Goal: Communication & Community: Answer question/provide support

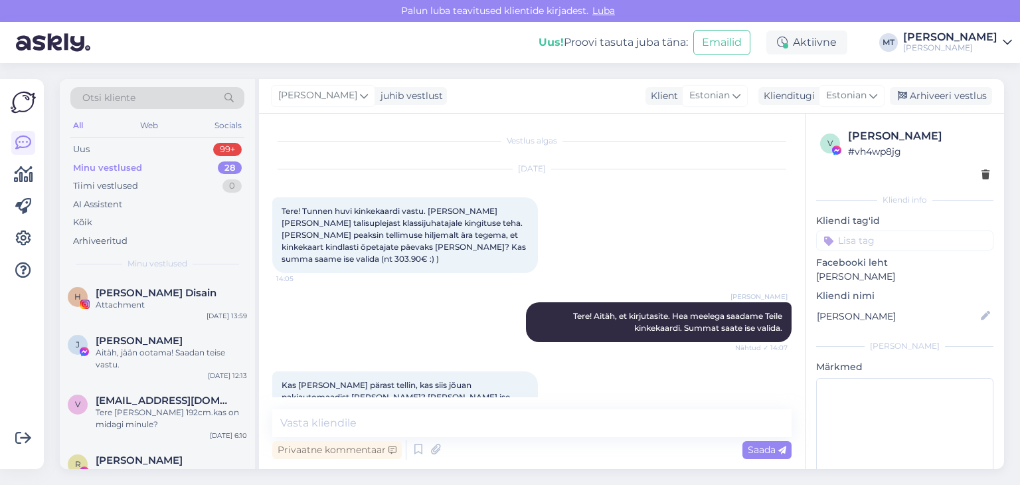
scroll to position [467, 0]
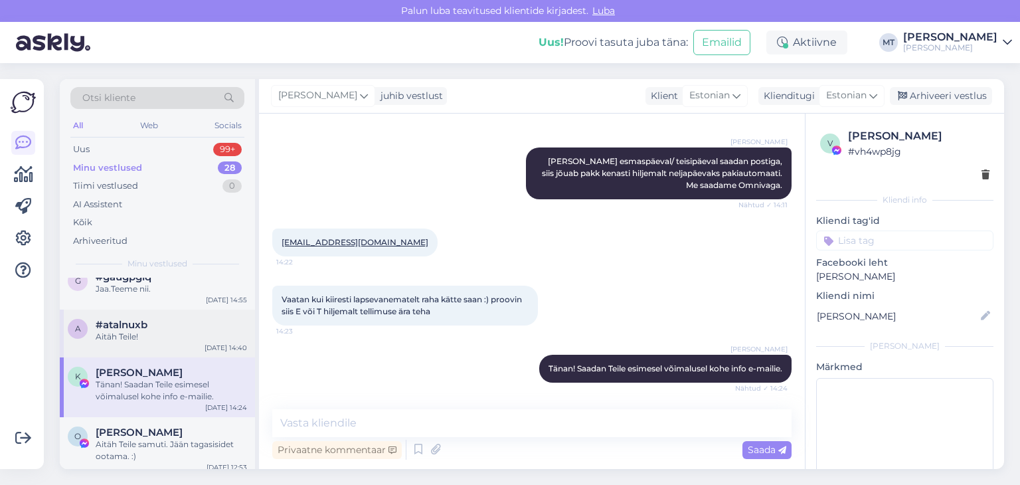
click at [128, 331] on div "Aitäh Teile!" at bounding box center [171, 337] width 151 height 12
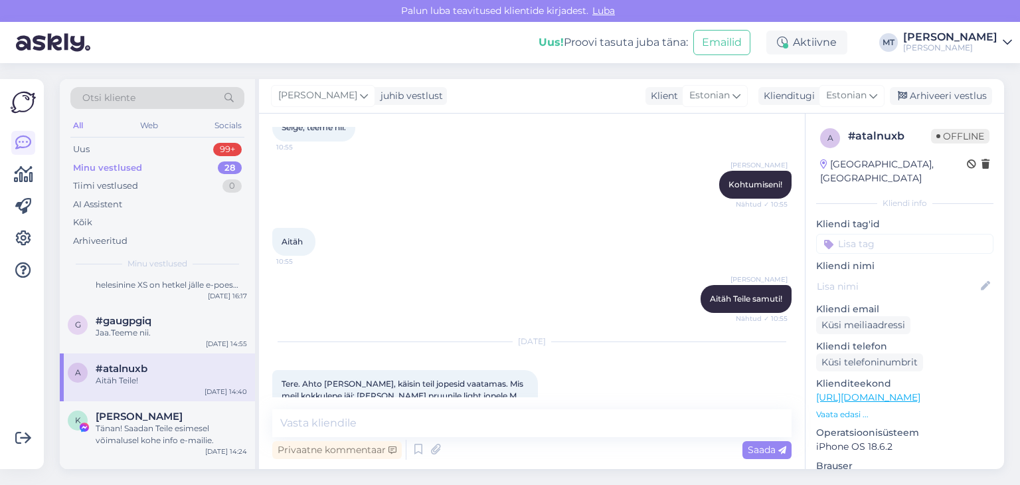
scroll to position [929, 0]
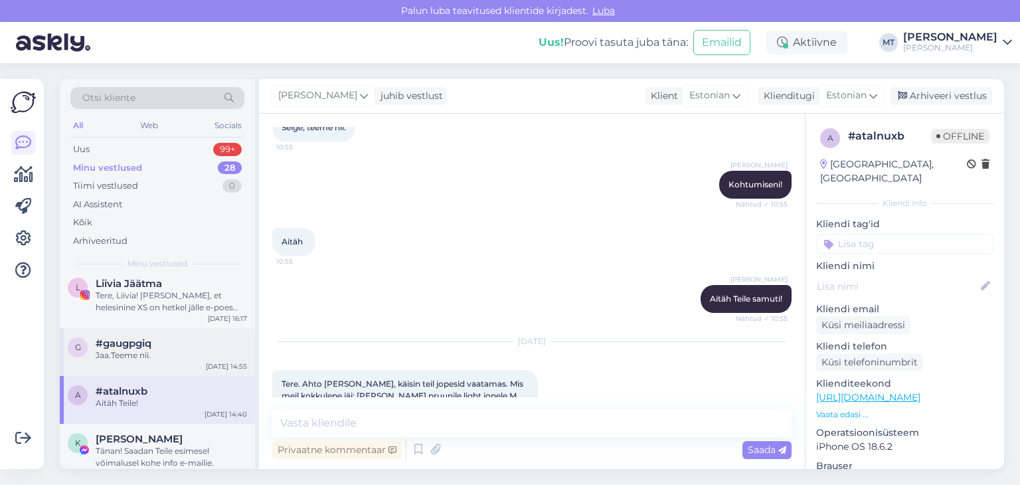
click at [135, 353] on div "Jaa.Teeme nii." at bounding box center [171, 355] width 151 height 12
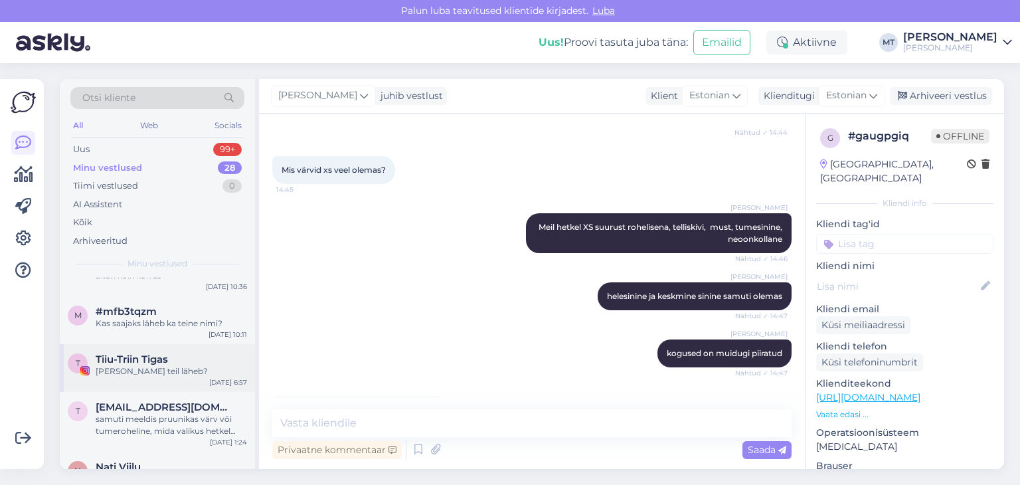
scroll to position [465, 0]
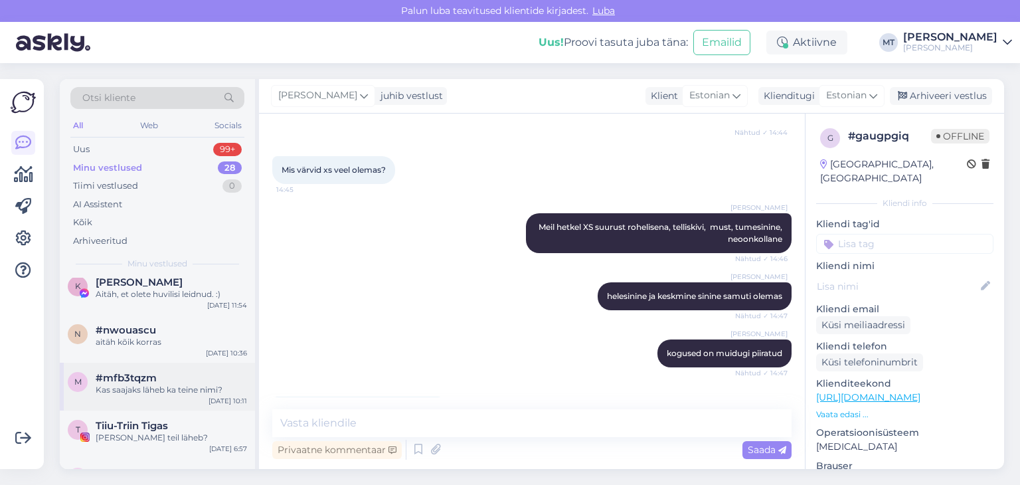
click at [149, 376] on span "#mfb3tqzm" at bounding box center [126, 378] width 61 height 12
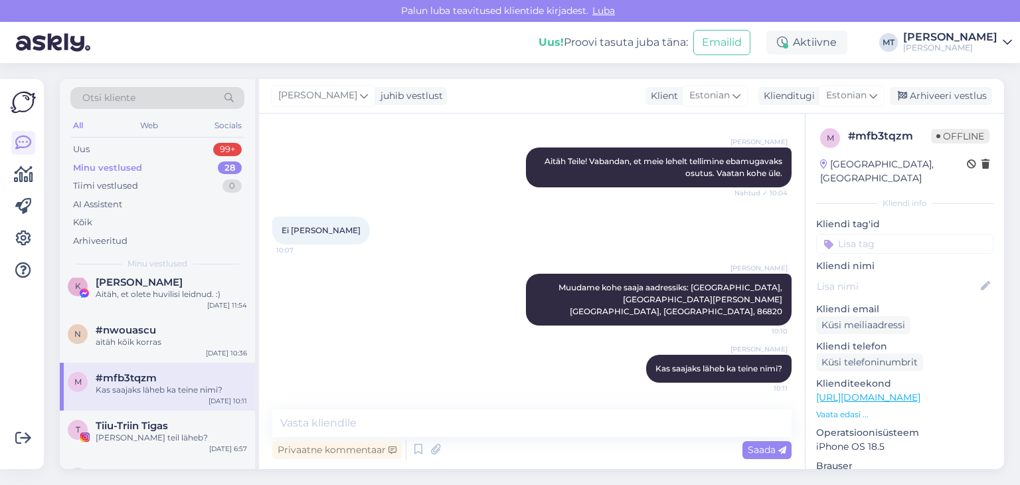
scroll to position [2142, 0]
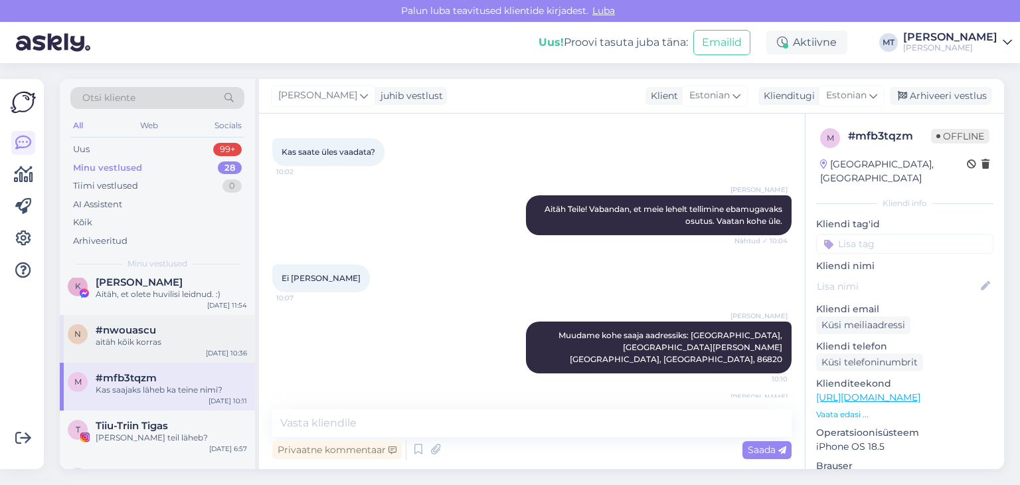
click at [153, 339] on div "aitäh kõik korras" at bounding box center [171, 342] width 151 height 12
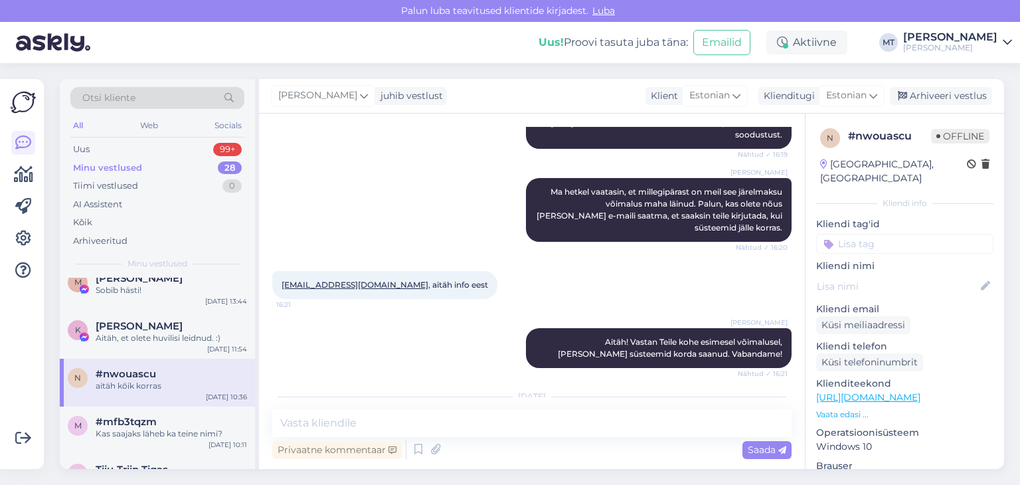
scroll to position [398, 0]
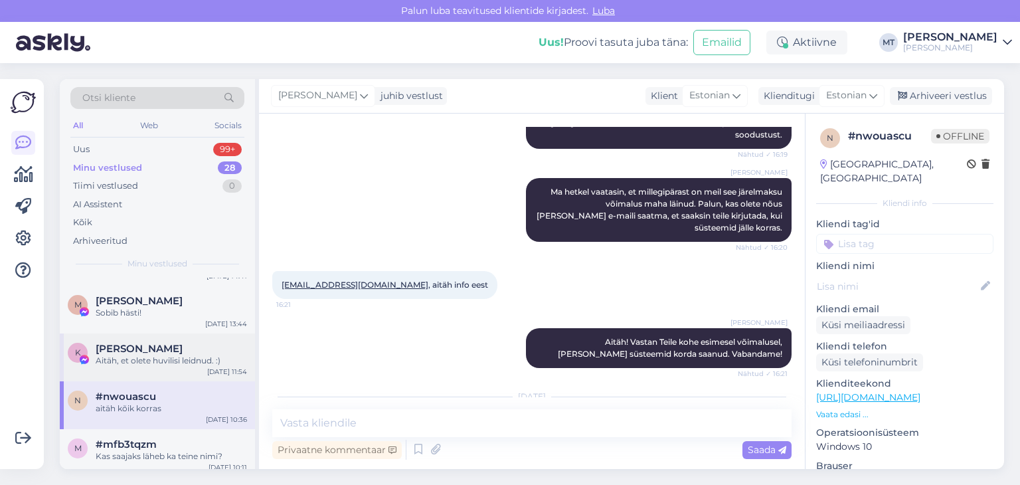
click at [154, 356] on div "Aitäh, et olete huvilisi leidnud. :)" at bounding box center [171, 361] width 151 height 12
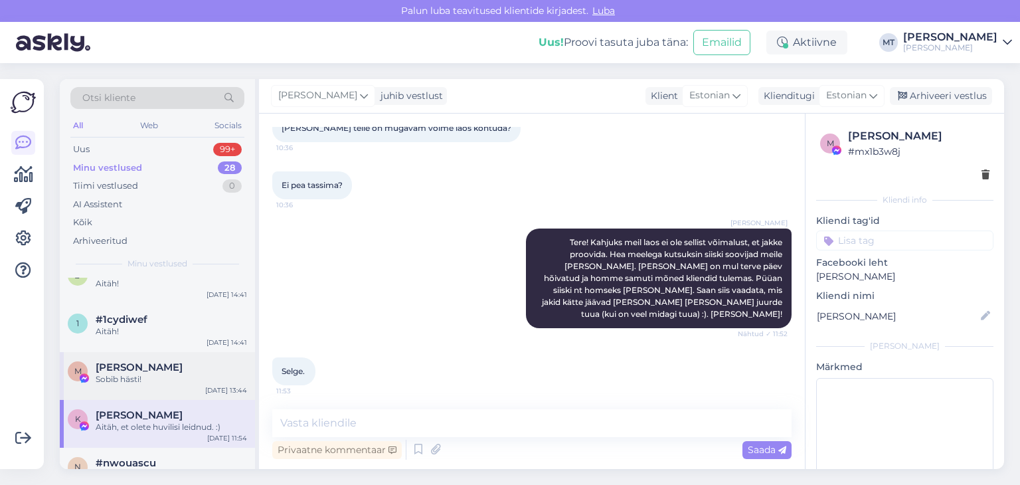
scroll to position [266, 0]
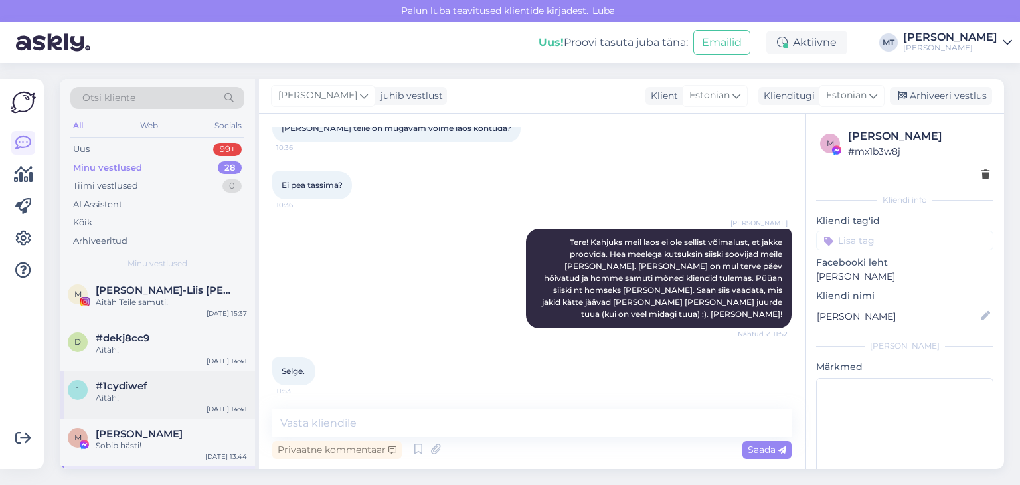
click at [145, 388] on span "#1cydiwef" at bounding box center [122, 386] width 52 height 12
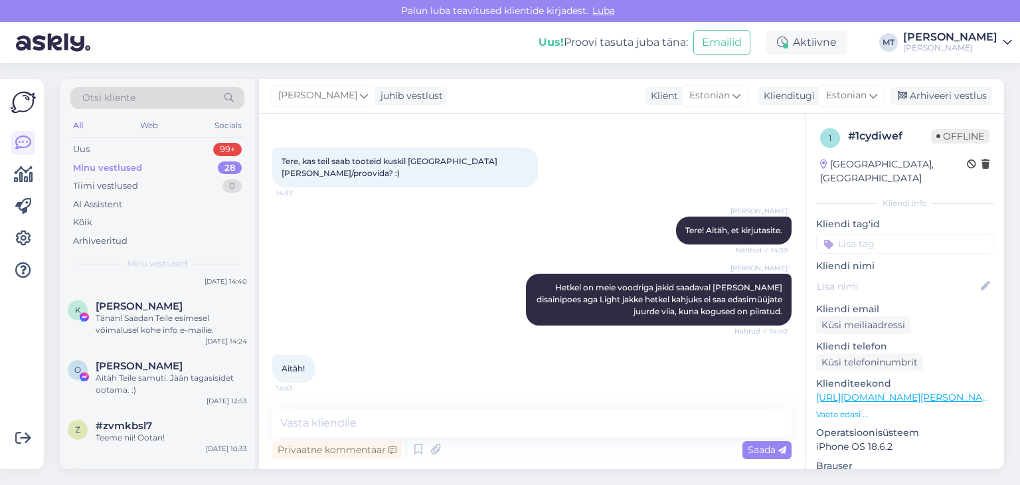
scroll to position [1129, 0]
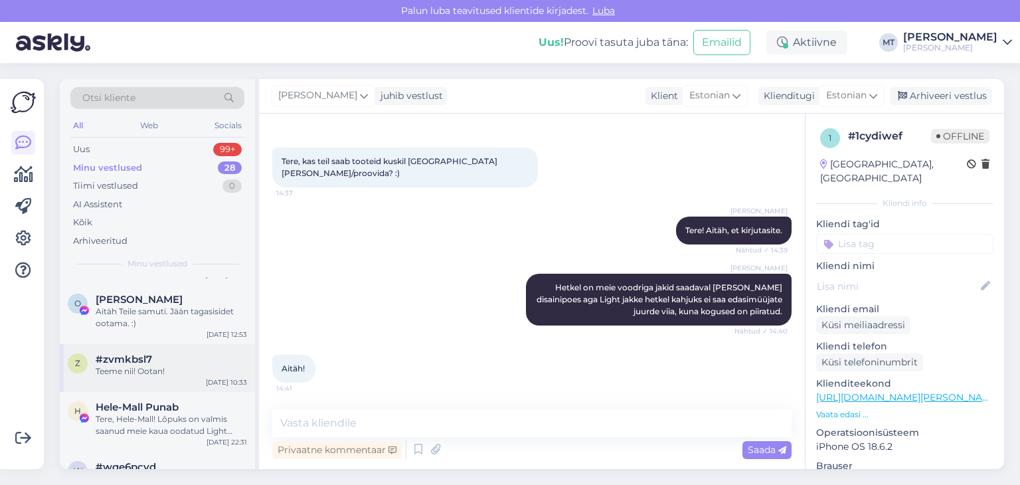
click at [140, 362] on span "#zvmkbsl7" at bounding box center [124, 359] width 56 height 12
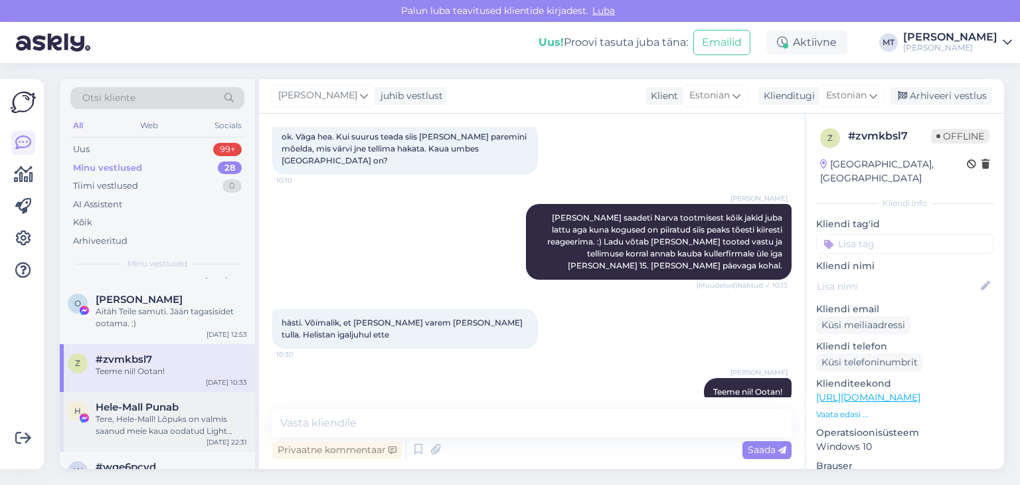
scroll to position [1195, 0]
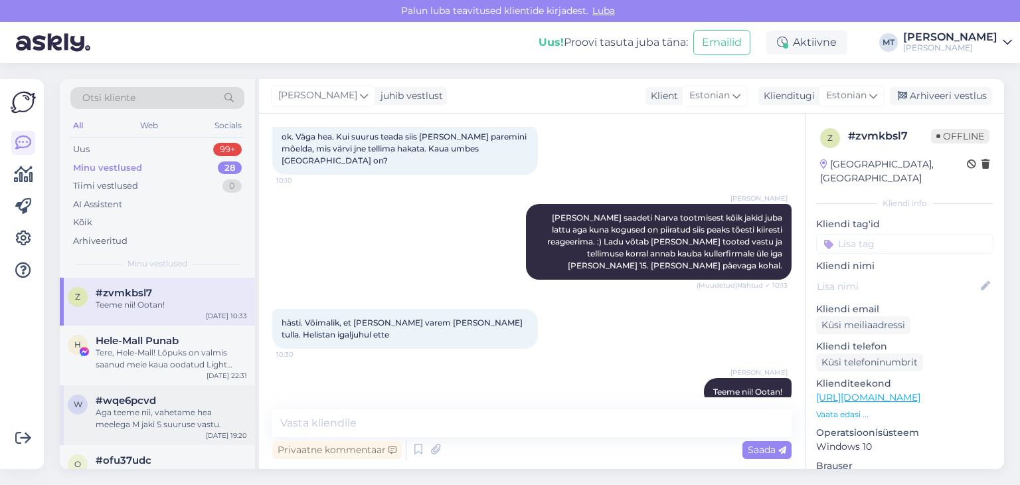
click at [157, 399] on div "#wqe6pcvd" at bounding box center [171, 400] width 151 height 12
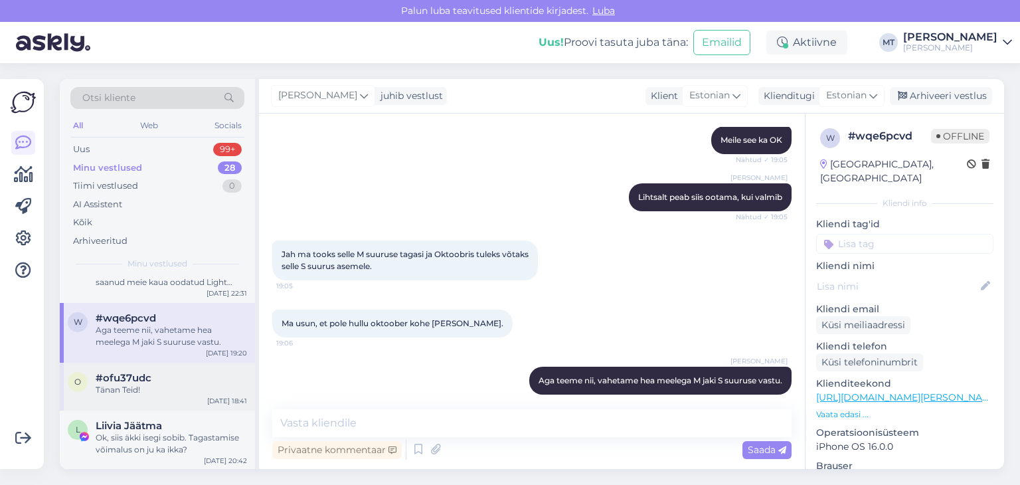
scroll to position [1278, 0]
click at [157, 378] on div "#ofu37udc" at bounding box center [171, 377] width 151 height 12
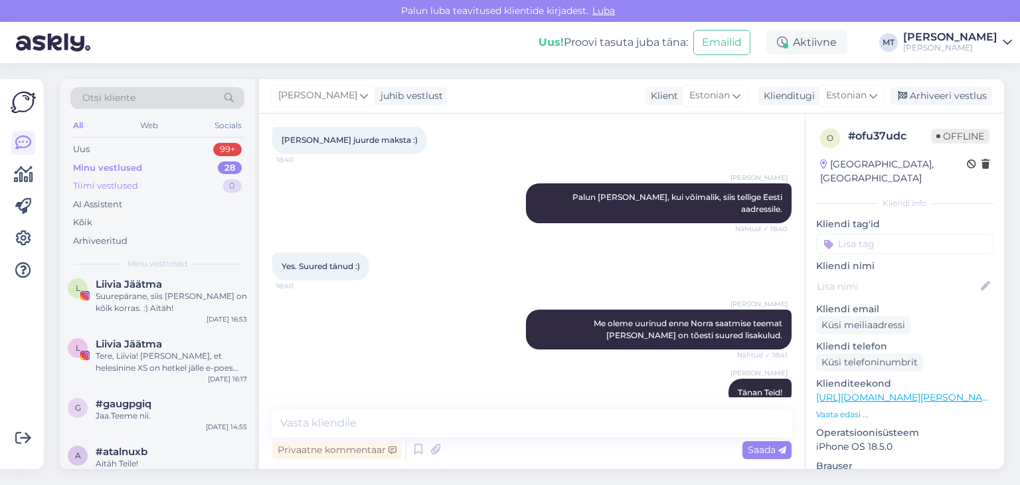
scroll to position [813, 0]
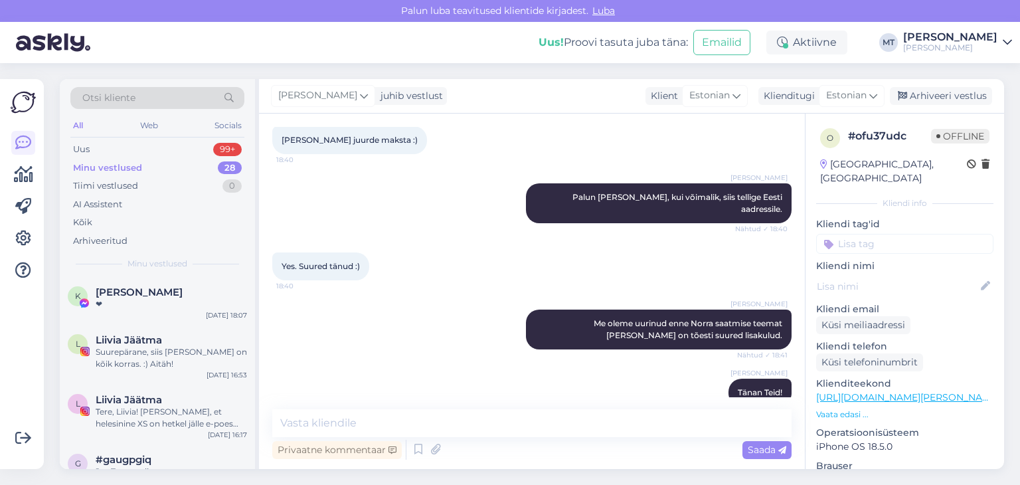
click at [123, 163] on div "Minu vestlused" at bounding box center [107, 167] width 69 height 13
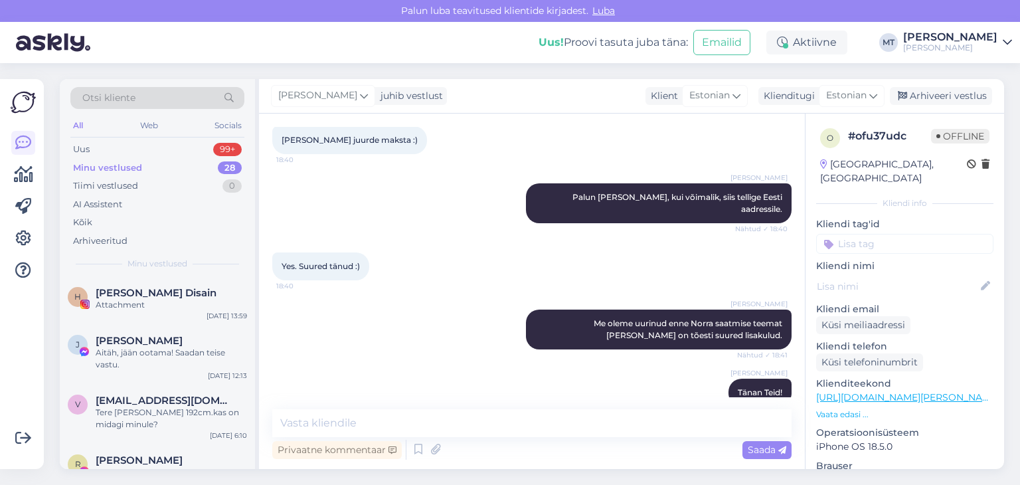
click at [135, 94] on div "Otsi kliente" at bounding box center [157, 98] width 174 height 22
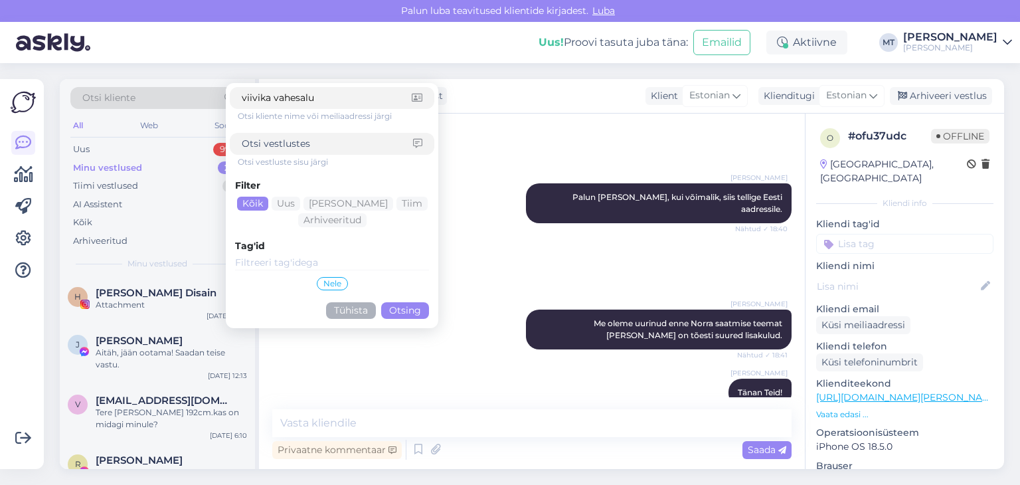
type input "viivika vahesalu"
click at [412, 306] on button "Otsing" at bounding box center [405, 310] width 48 height 17
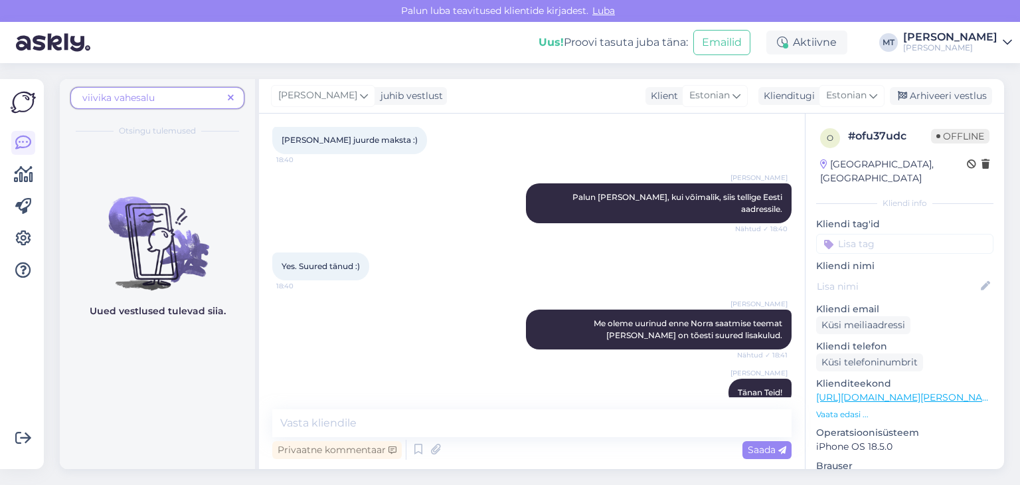
click at [234, 98] on span at bounding box center [230, 98] width 17 height 14
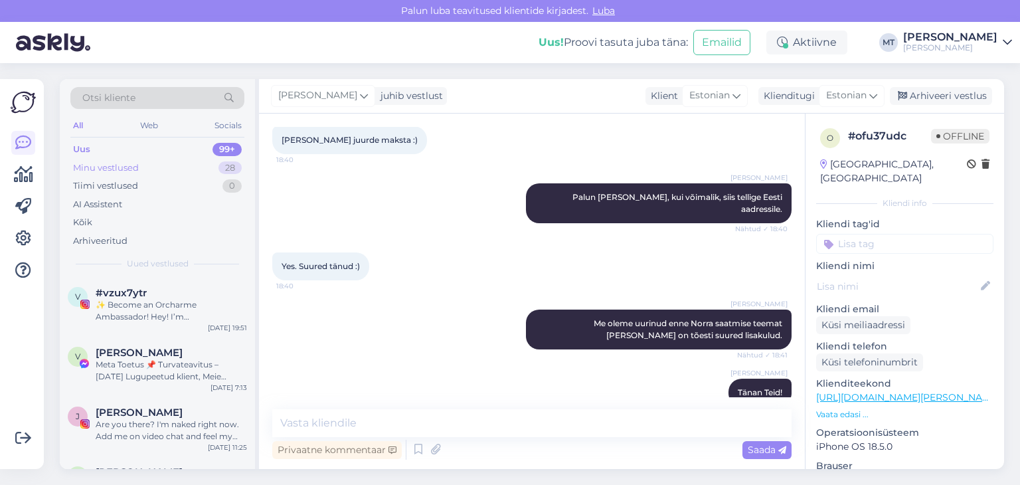
click at [106, 161] on div "Minu vestlused" at bounding box center [106, 167] width 66 height 13
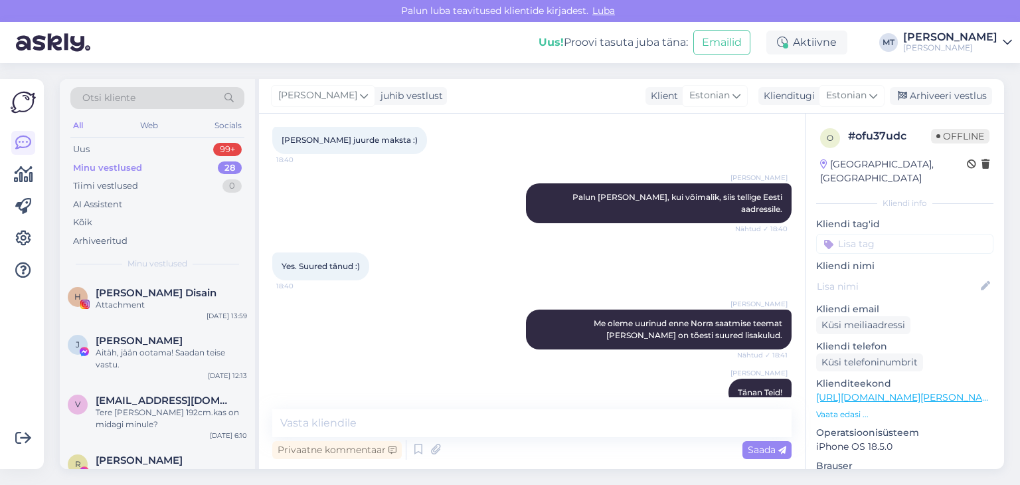
click at [126, 163] on div "Minu vestlused" at bounding box center [107, 167] width 69 height 13
click at [142, 299] on div "Attachment" at bounding box center [171, 305] width 151 height 12
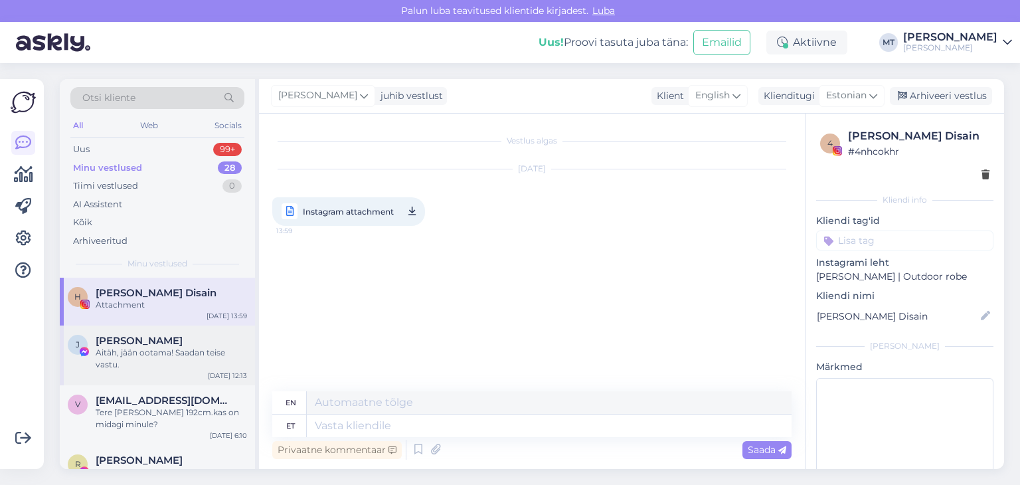
click at [143, 349] on div "Aitäh, jään ootama! Saadan teise vastu." at bounding box center [171, 359] width 151 height 24
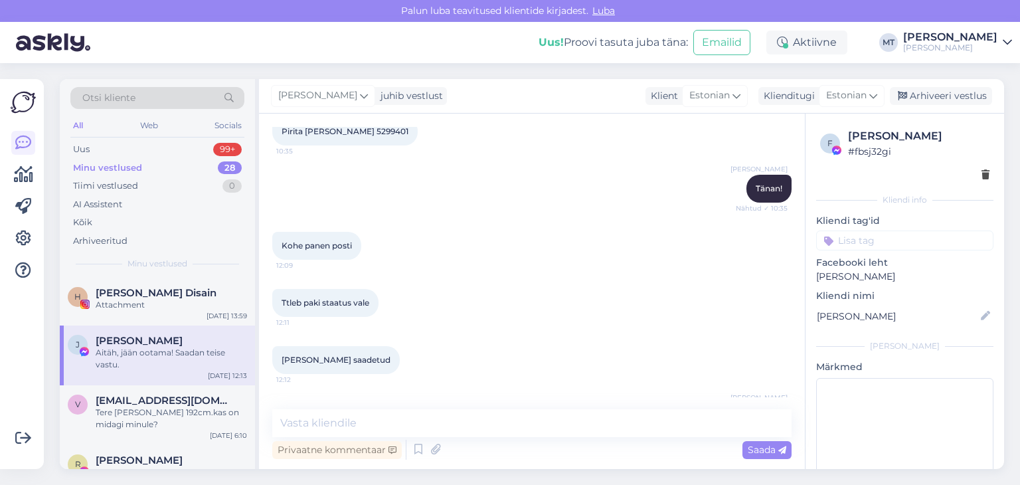
scroll to position [6426, 0]
click at [187, 402] on span "[EMAIL_ADDRESS][DOMAIN_NAME]" at bounding box center [165, 400] width 138 height 12
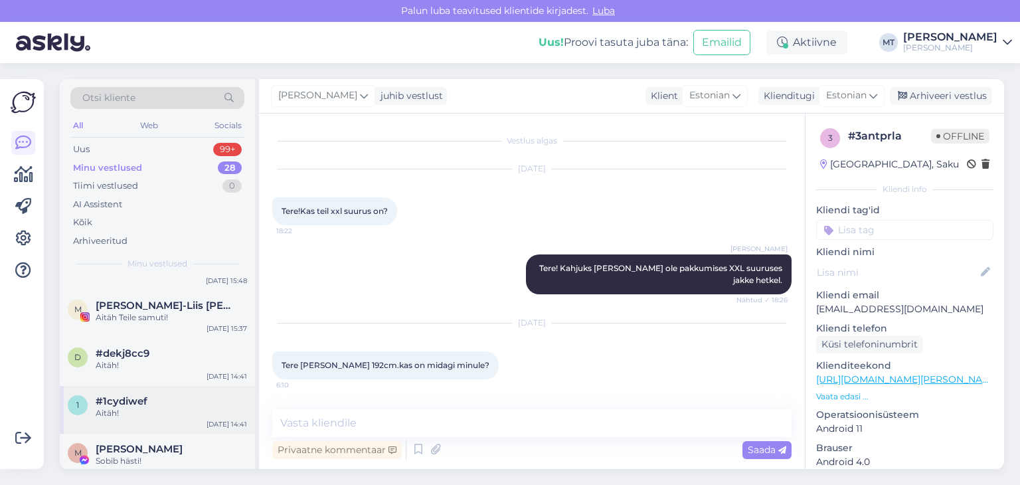
scroll to position [266, 0]
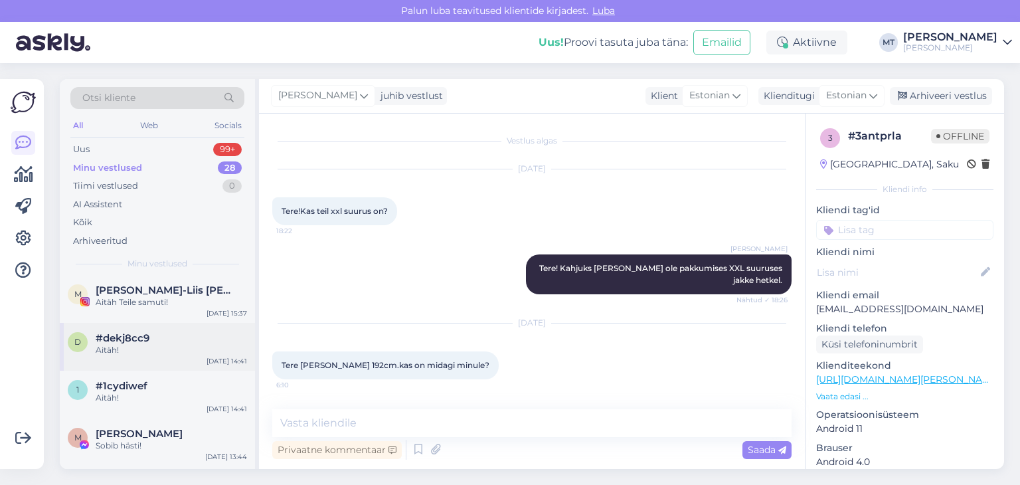
click at [130, 349] on div "Aitäh!" at bounding box center [171, 350] width 151 height 12
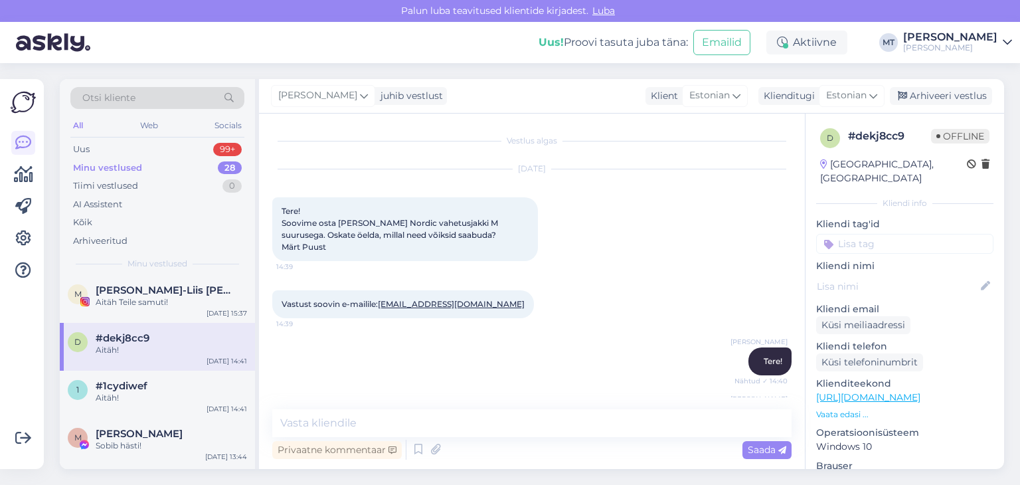
scroll to position [165, 0]
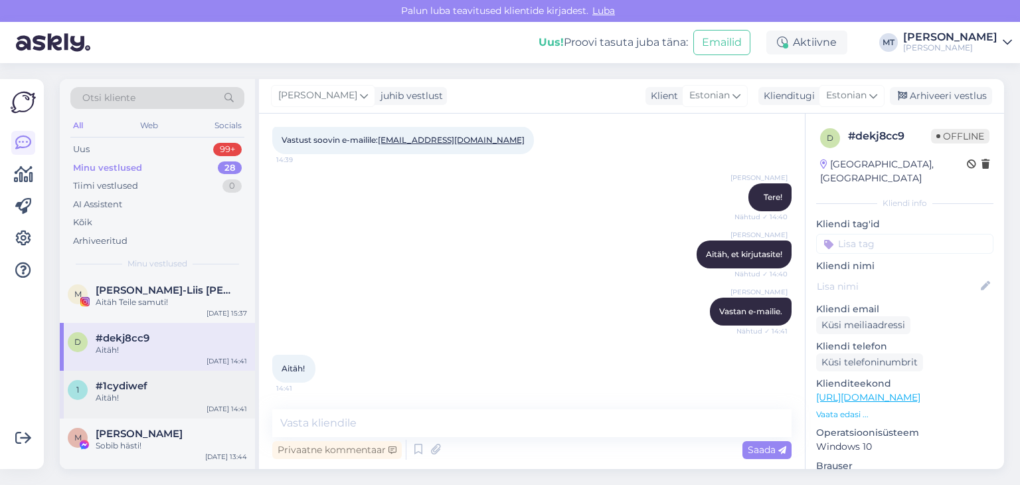
click at [130, 385] on span "#1cydiwef" at bounding box center [122, 386] width 52 height 12
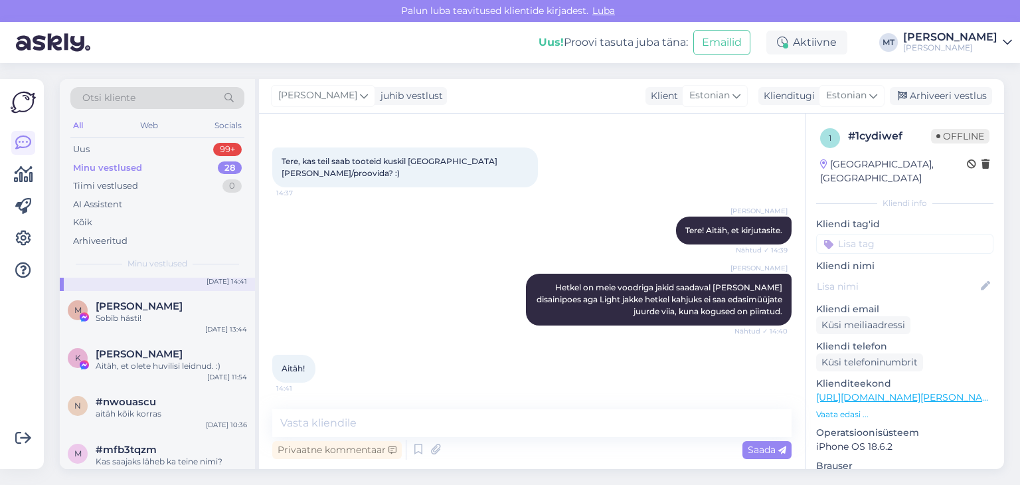
scroll to position [398, 0]
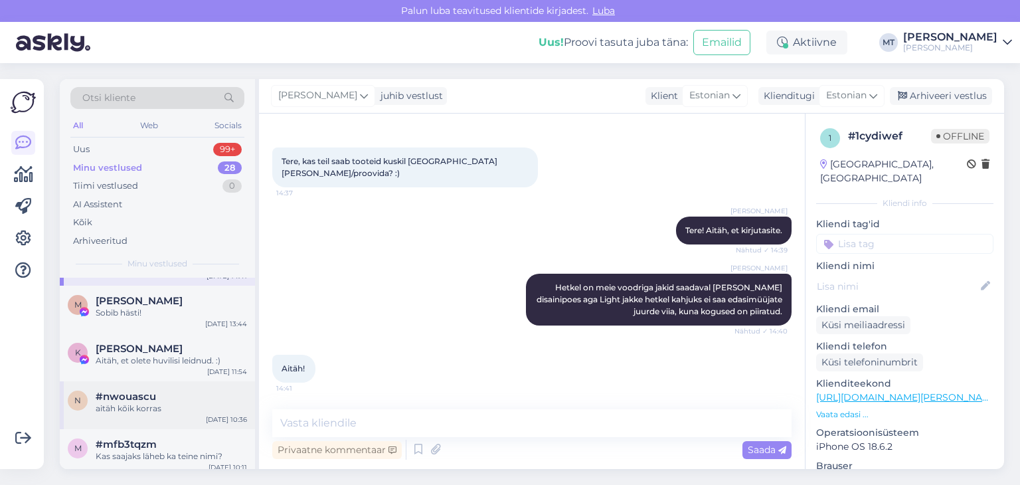
click at [143, 400] on span "#nwouascu" at bounding box center [126, 396] width 60 height 12
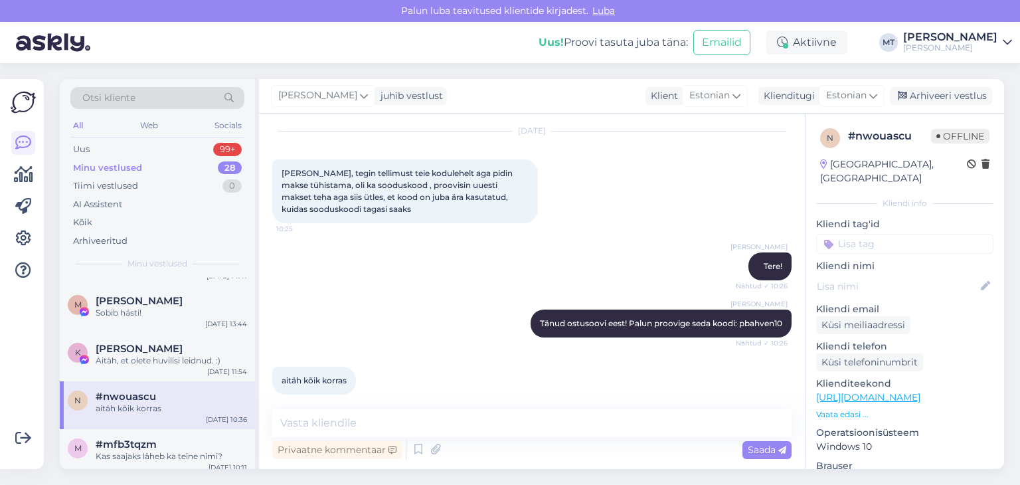
scroll to position [465, 0]
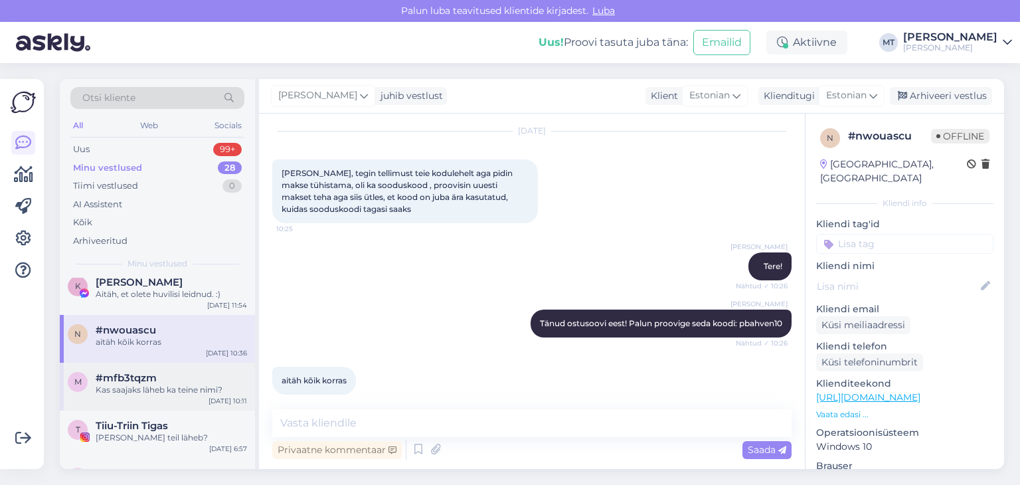
click at [136, 388] on div "Kas saajaks läheb ka teine nimi?" at bounding box center [171, 390] width 151 height 12
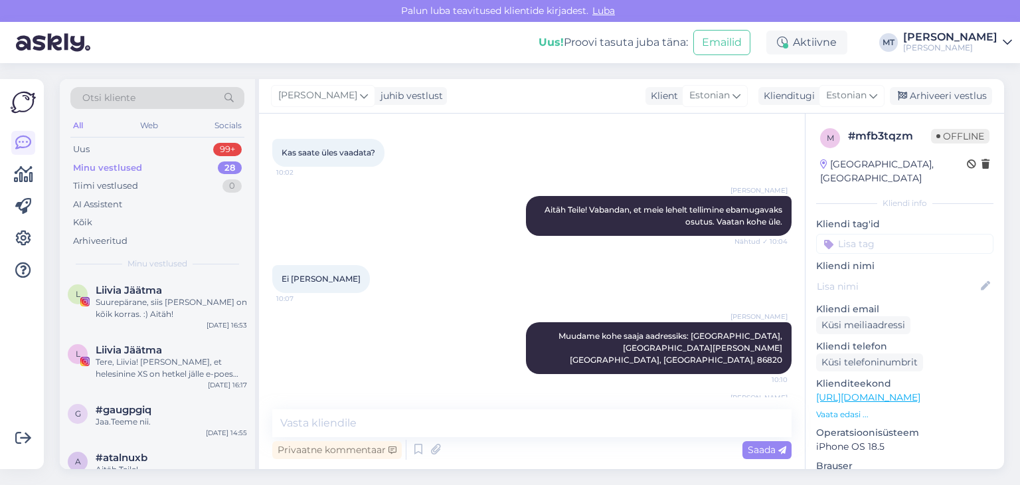
scroll to position [929, 0]
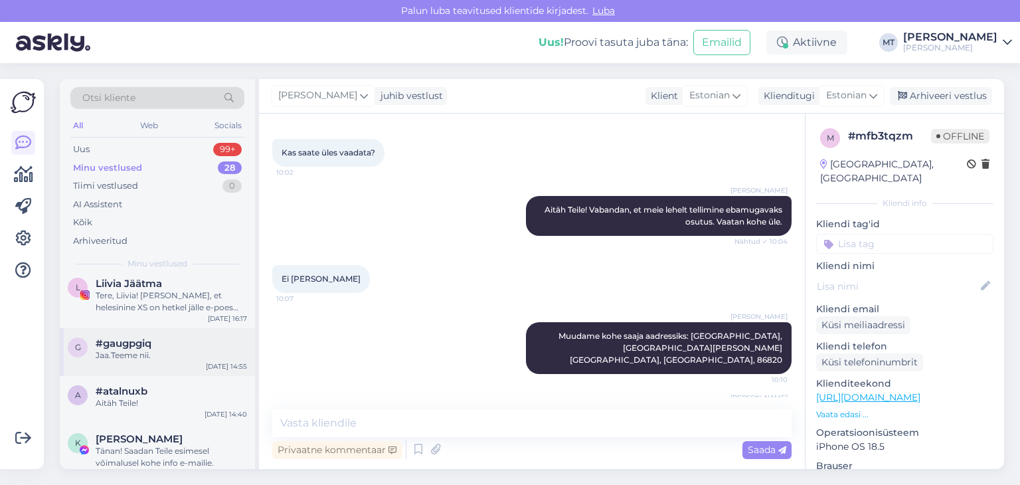
click at [146, 343] on span "#gaugpgiq" at bounding box center [124, 343] width 56 height 12
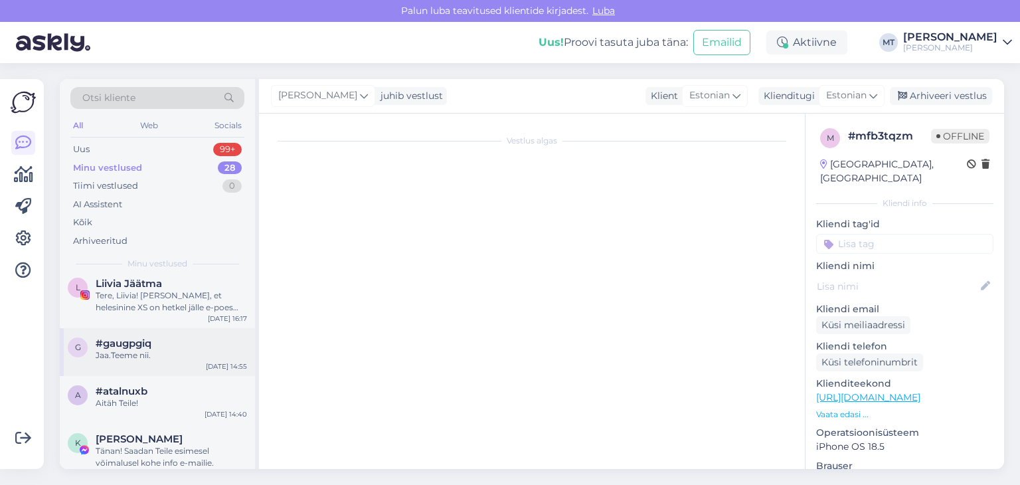
scroll to position [3266, 0]
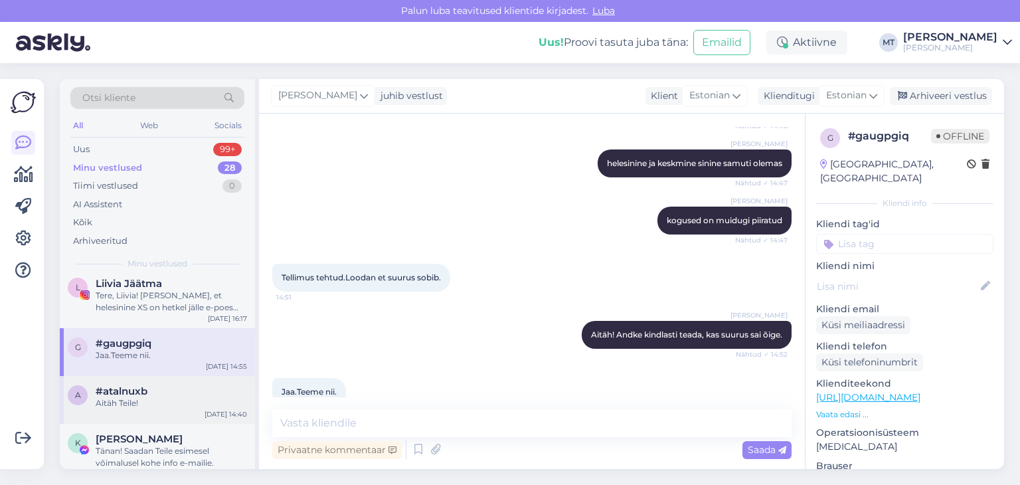
click at [122, 403] on div "Aitäh Teile!" at bounding box center [171, 403] width 151 height 12
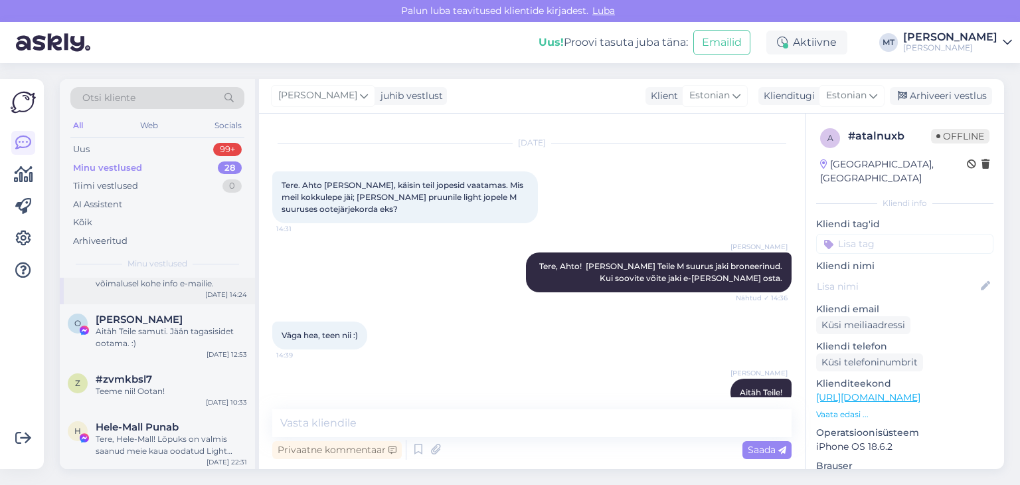
scroll to position [1129, 0]
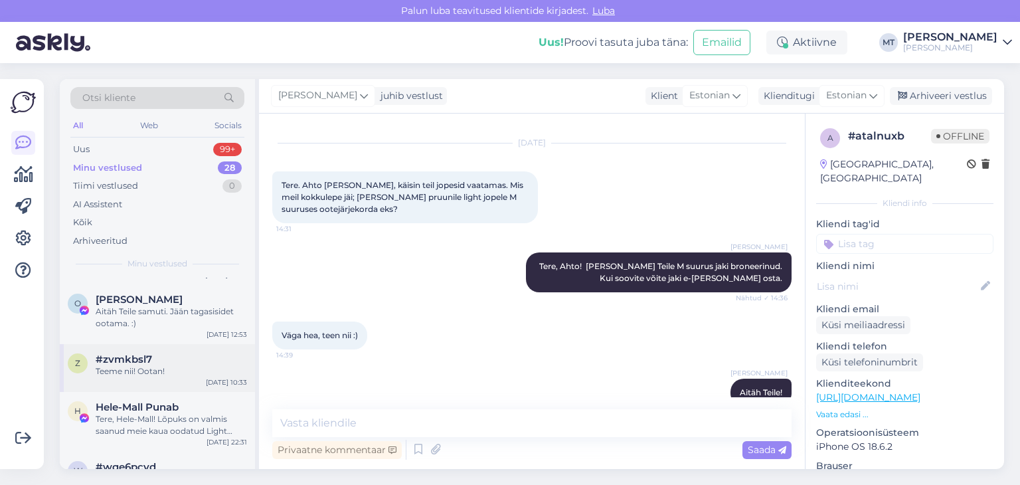
click at [138, 368] on div "Teeme nii! Ootan!" at bounding box center [171, 371] width 151 height 12
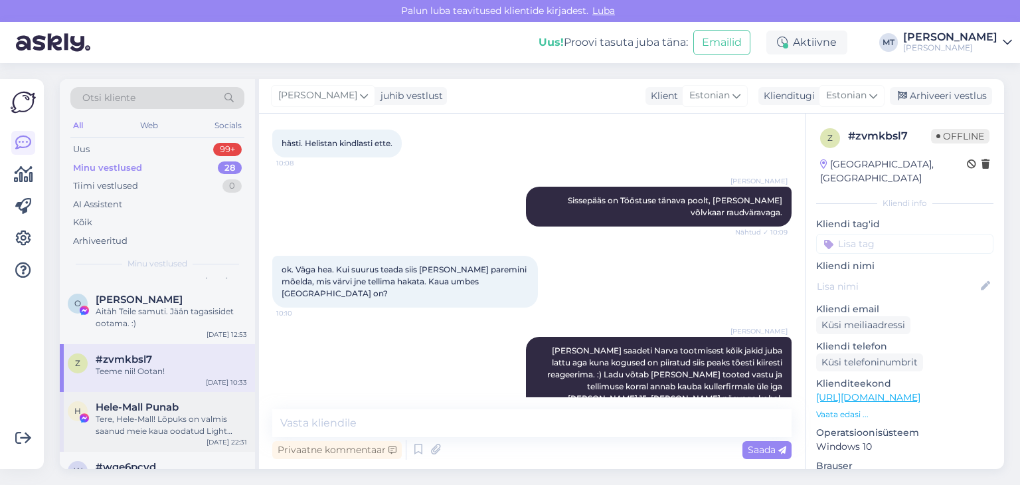
scroll to position [1195, 0]
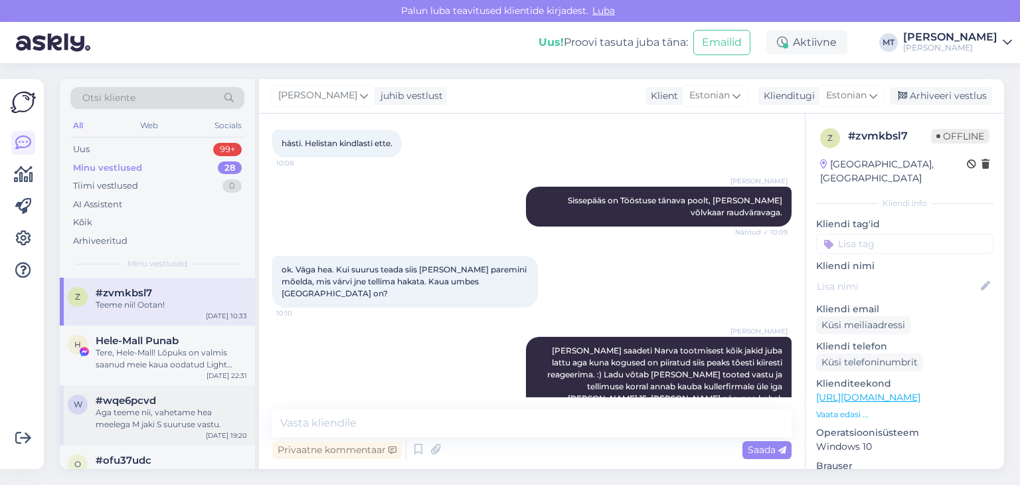
click at [125, 410] on div "Aga teeme nii, vahetame hea meelega M jaki S suuruse vastu." at bounding box center [171, 418] width 151 height 24
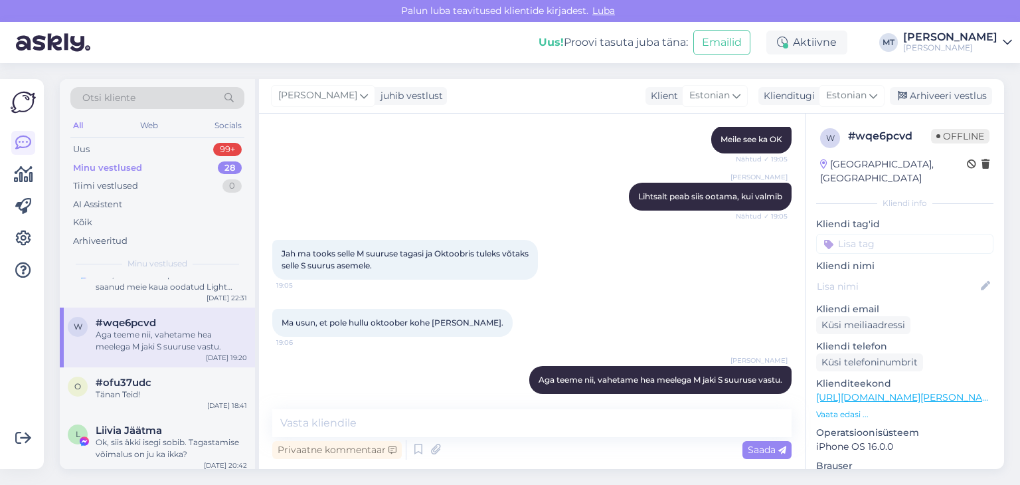
scroll to position [1278, 0]
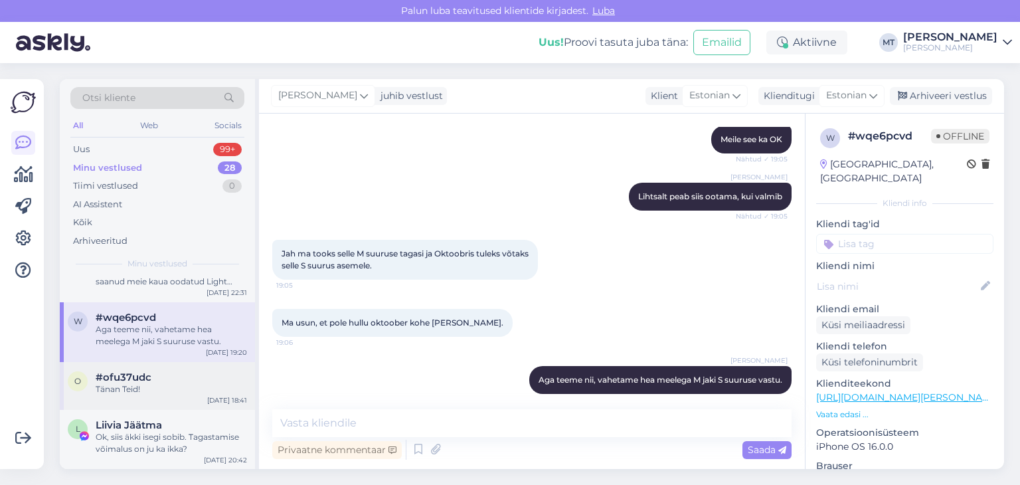
click at [133, 392] on div "Tänan Teid!" at bounding box center [171, 389] width 151 height 12
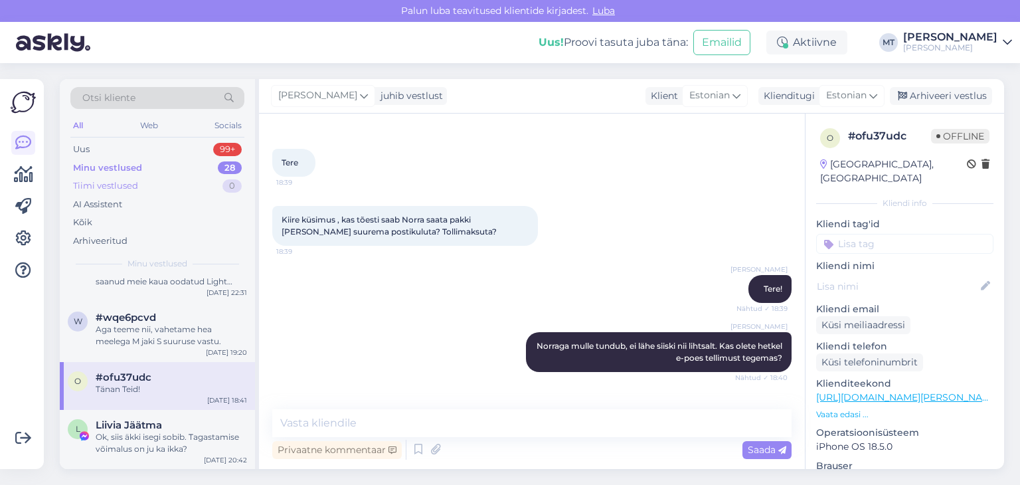
click at [102, 184] on div "Tiimi vestlused" at bounding box center [105, 185] width 65 height 13
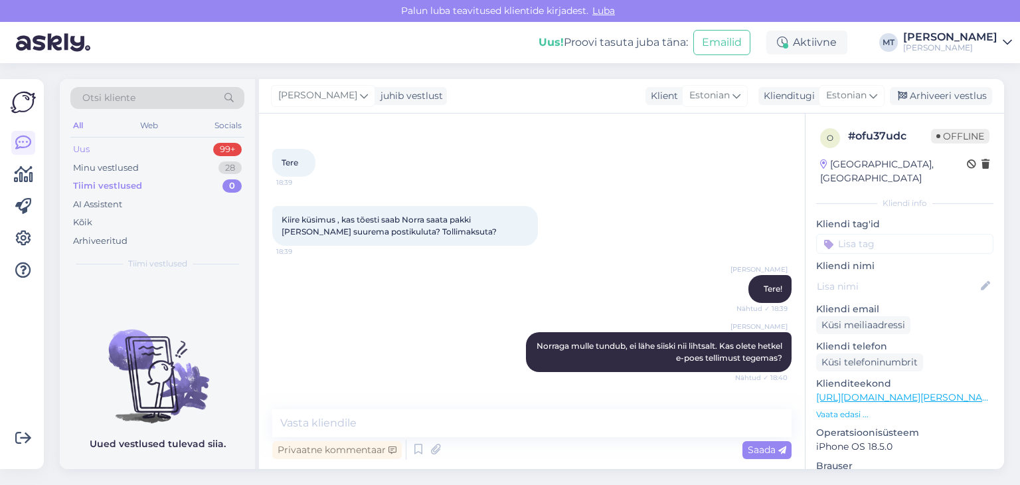
click at [88, 147] on div "Uus" at bounding box center [81, 149] width 17 height 13
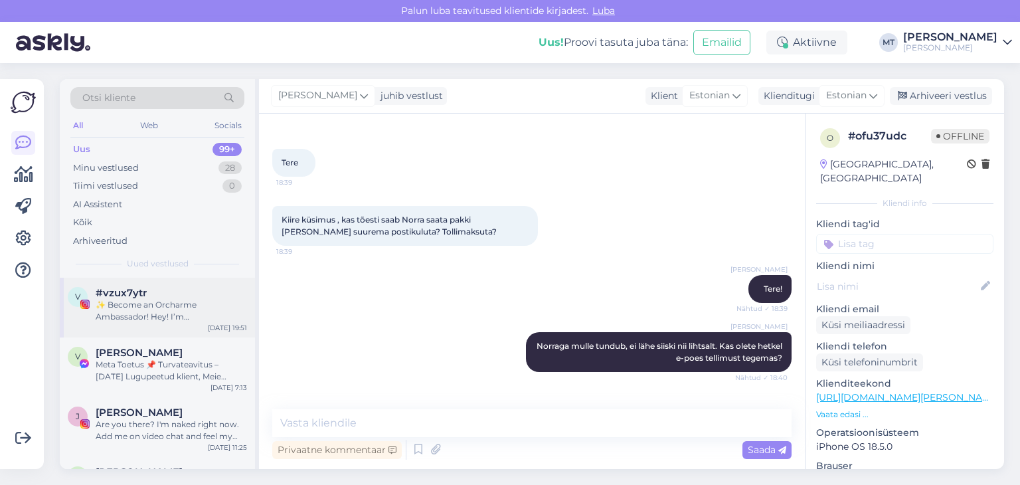
click at [161, 313] on div "✨ Become an Orcharme Ambassador! Hey! I’m [PERSON_NAME] from Orcharme 👋 – the e…" at bounding box center [171, 311] width 151 height 24
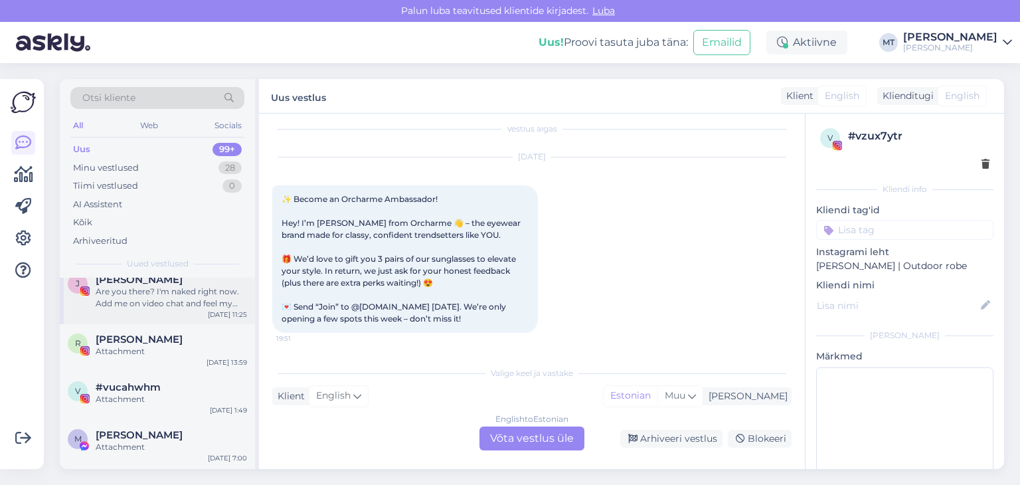
scroll to position [199, 0]
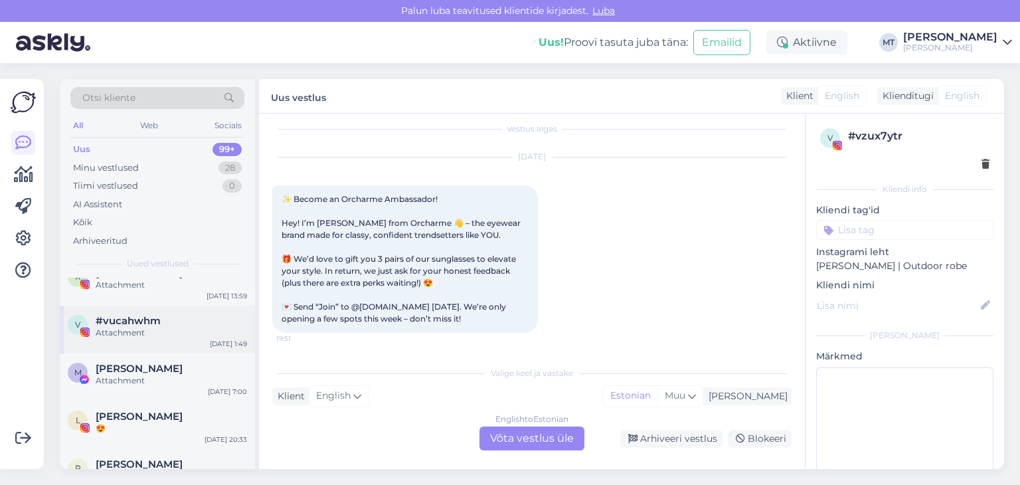
click at [148, 319] on span "#vucahwhm" at bounding box center [128, 321] width 65 height 12
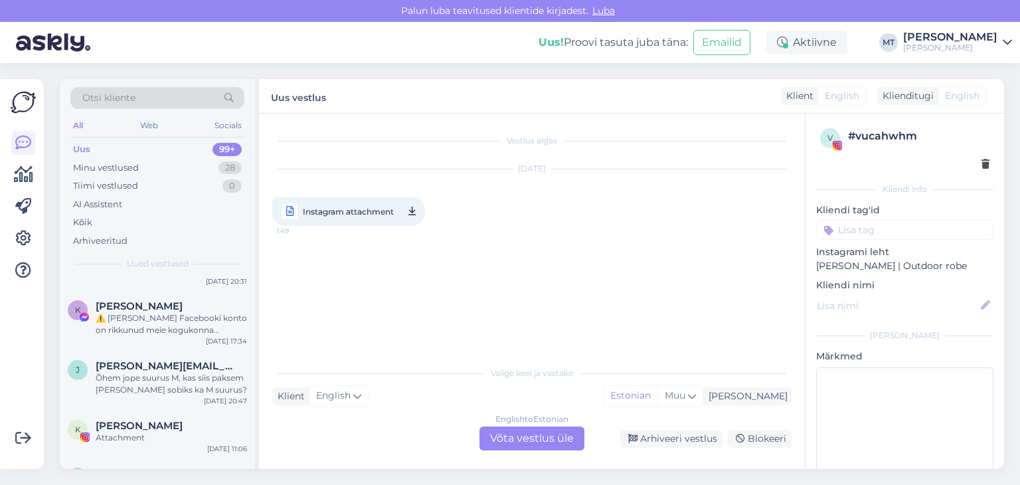
scroll to position [0, 0]
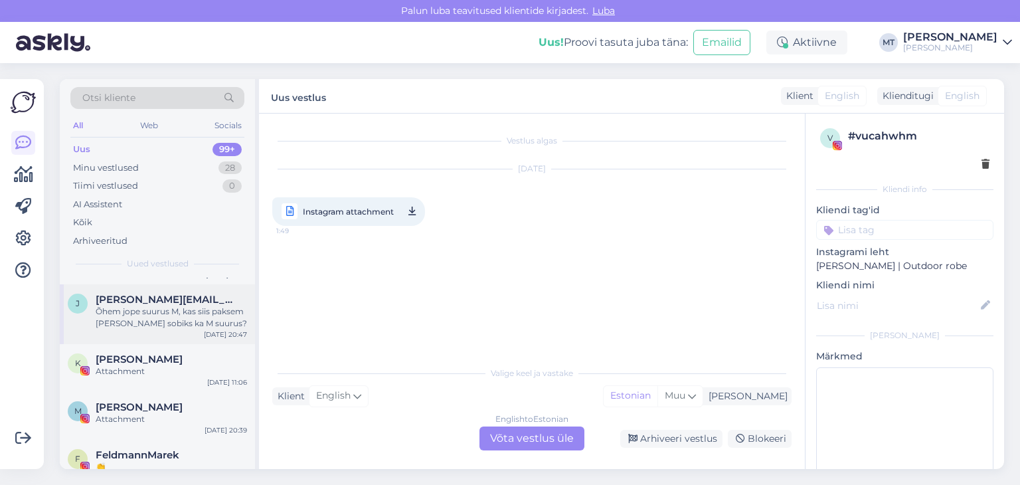
click at [158, 316] on div "Õhem jope suurus M, kas siis paksem [PERSON_NAME] sobiks ka M suurus?" at bounding box center [171, 317] width 151 height 24
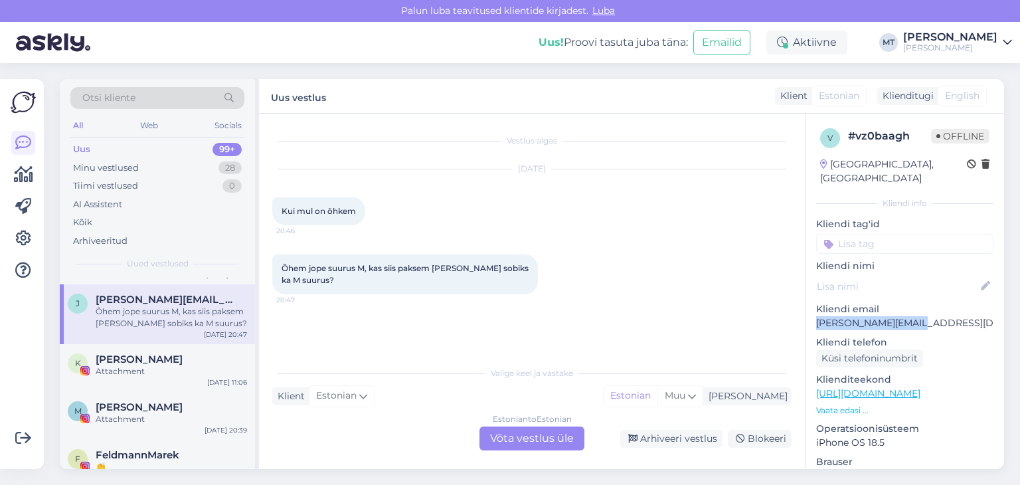
drag, startPoint x: 927, startPoint y: 313, endPoint x: 813, endPoint y: 309, distance: 114.9
click at [813, 309] on div "v # vz0baagh Offline [GEOGRAPHIC_DATA], [GEOGRAPHIC_DATA] Kliendi info Kliendi …" at bounding box center [904, 394] width 199 height 560
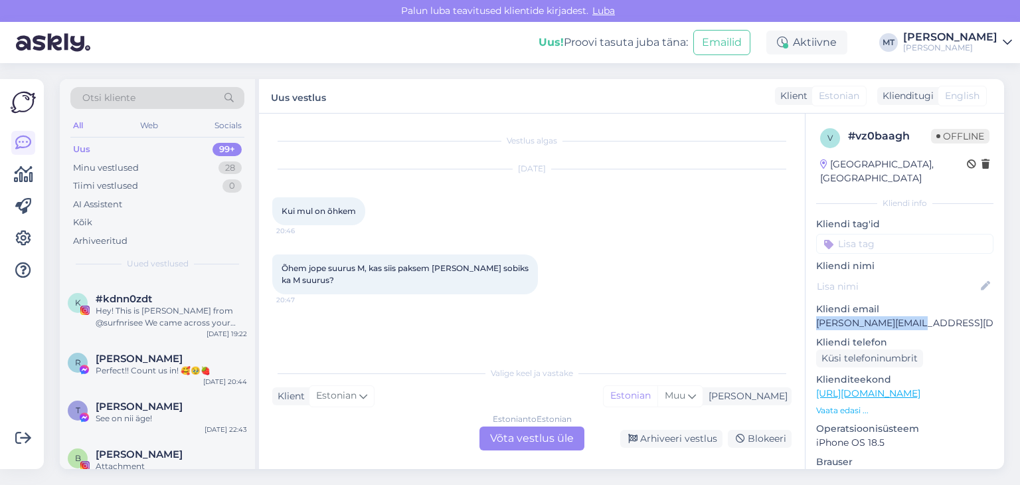
scroll to position [863, 0]
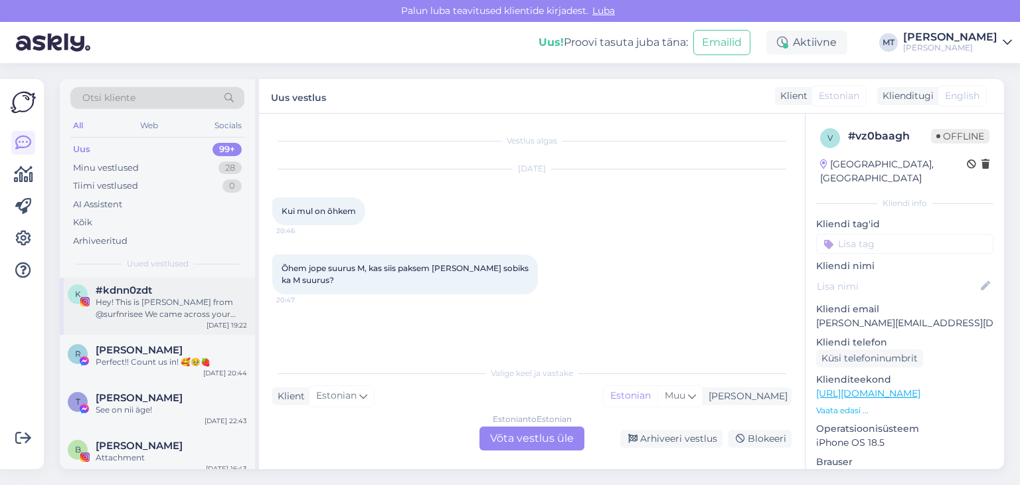
click at [143, 311] on div "Hey! This is [PERSON_NAME] from @surfnrisee We came across your profile and lov…" at bounding box center [171, 308] width 151 height 24
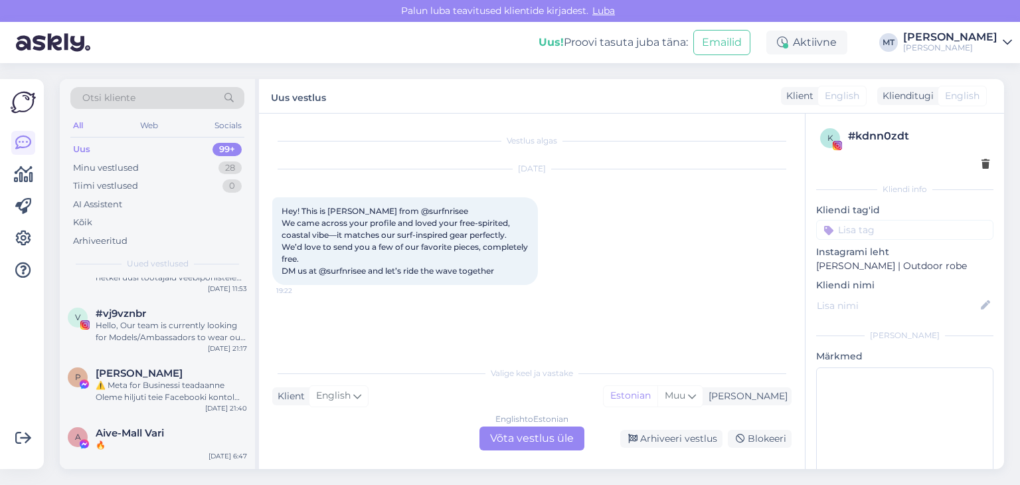
scroll to position [1461, 0]
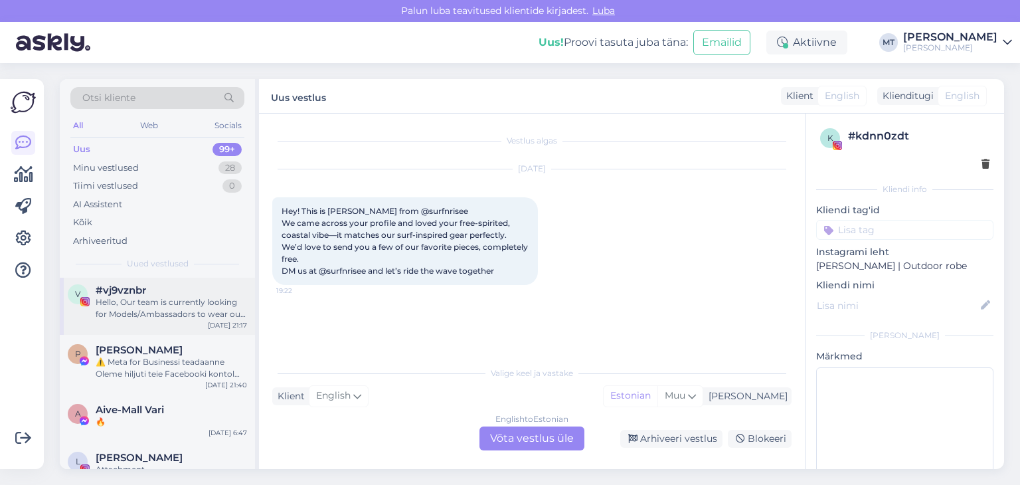
click at [137, 303] on div "Hello, Our team is currently looking for Models/Ambassadors to wear our newest …" at bounding box center [171, 308] width 151 height 24
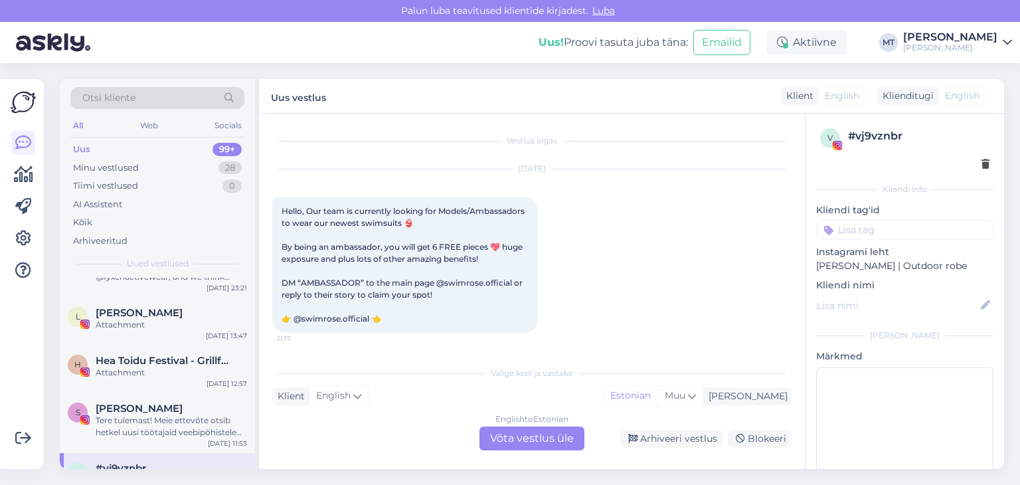
scroll to position [929, 0]
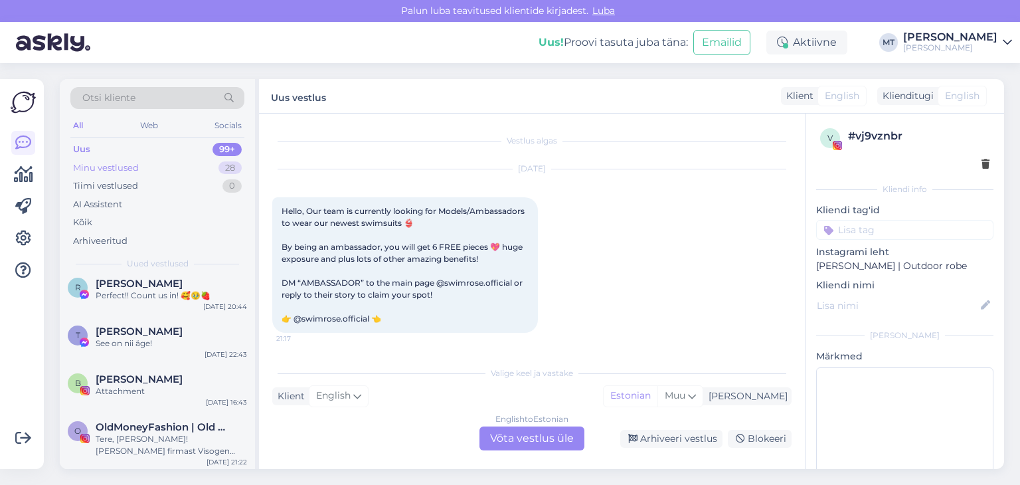
click at [109, 170] on div "Minu vestlused" at bounding box center [106, 167] width 66 height 13
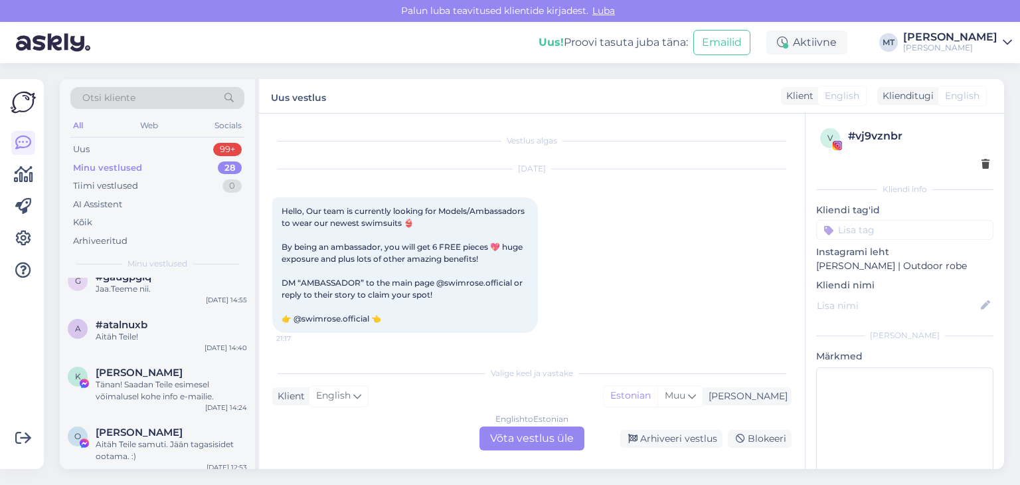
scroll to position [1062, 0]
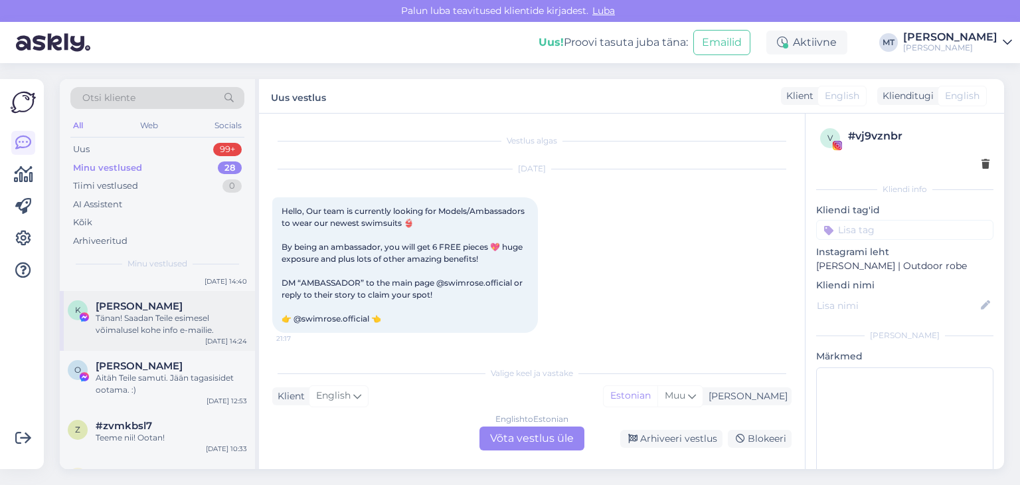
click at [137, 324] on div "Tänan! Saadan Teile esimesel võimalusel kohe info e-mailie." at bounding box center [171, 324] width 151 height 24
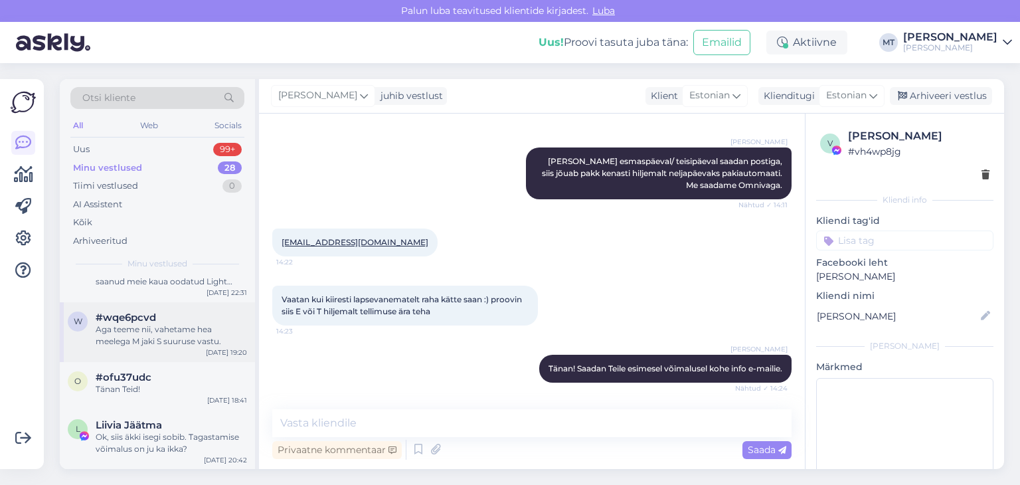
scroll to position [1212, 0]
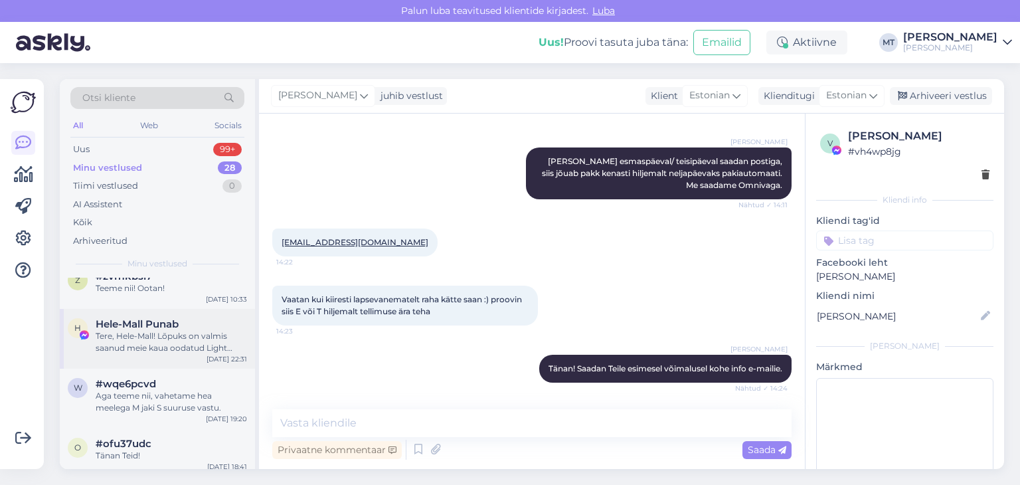
click at [132, 341] on div "Tere, Hele-Mall! Lõpuks on valmis saanud meie kaua oodatud Light jakid ja nende…" at bounding box center [171, 342] width 151 height 24
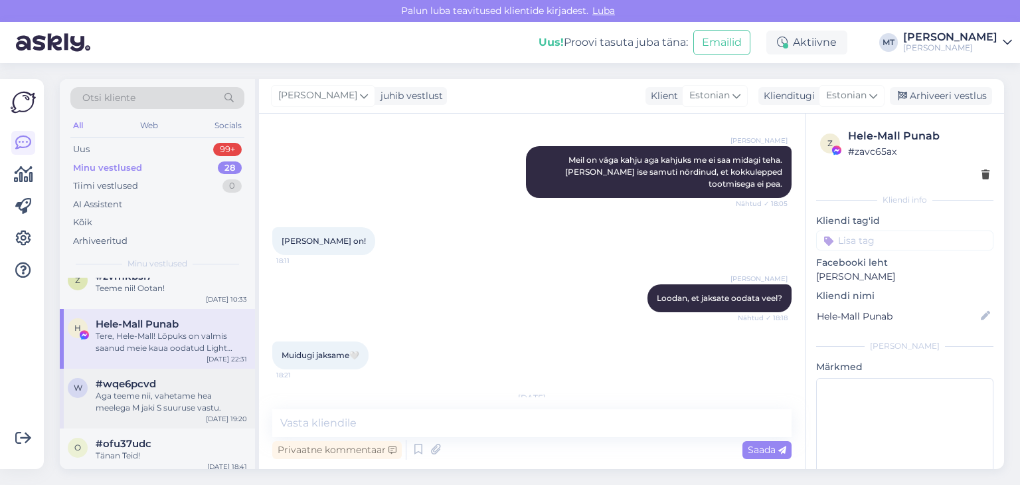
scroll to position [1278, 0]
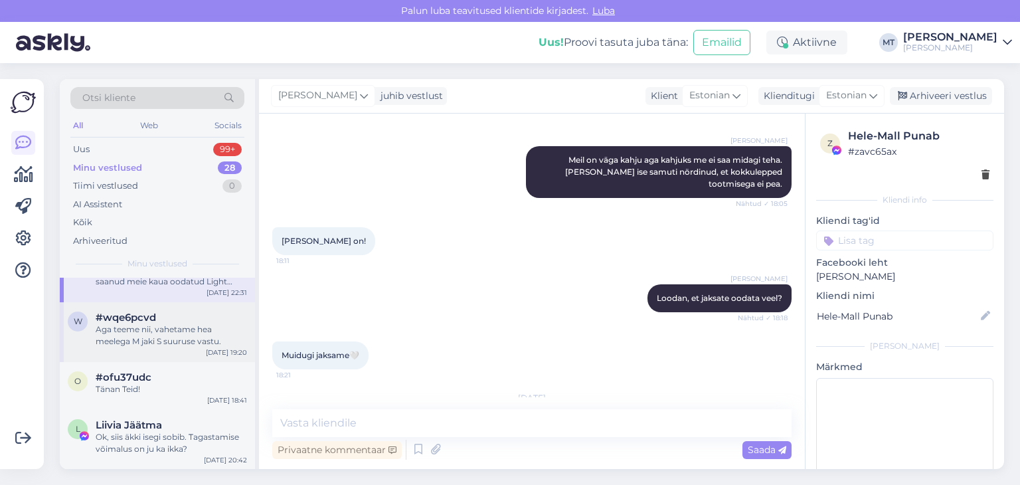
click at [138, 336] on div "Aga teeme nii, vahetame hea meelega M jaki S suuruse vastu." at bounding box center [171, 335] width 151 height 24
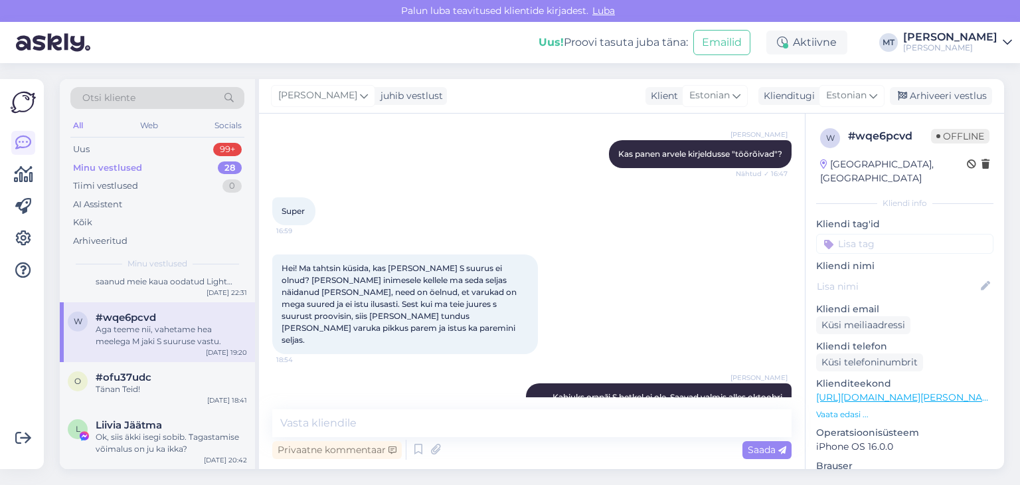
scroll to position [242, 0]
